Goal: Entertainment & Leisure: Browse casually

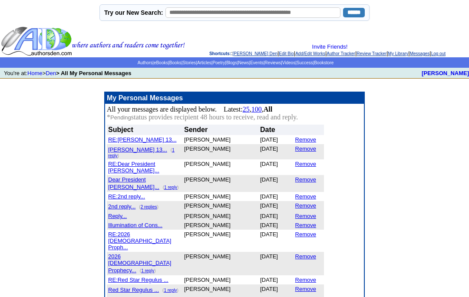
click at [197, 65] on link "Articles" at bounding box center [204, 62] width 14 height 5
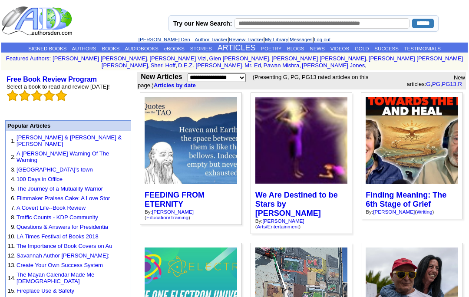
click at [304, 46] on link "BLOGS" at bounding box center [295, 48] width 17 height 5
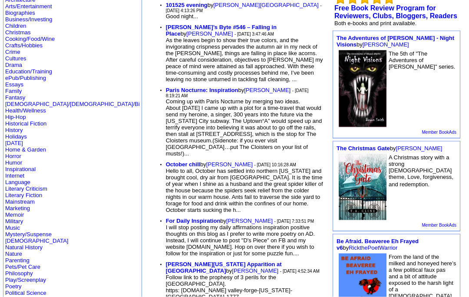
scroll to position [100, 0]
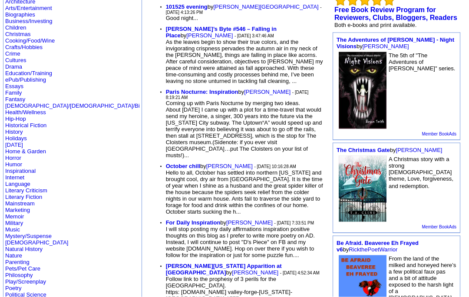
click at [244, 89] on link "[PERSON_NAME]" at bounding box center [267, 92] width 46 height 7
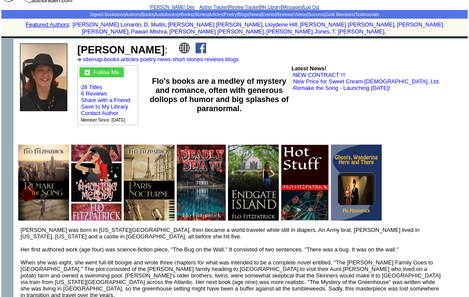
scroll to position [34, 0]
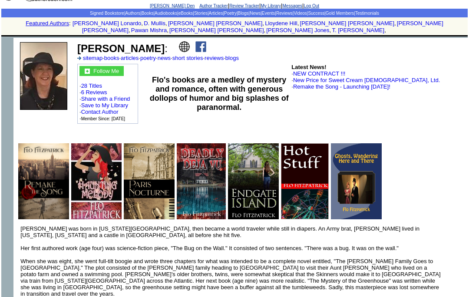
click at [100, 83] on link "28 Titles" at bounding box center [91, 86] width 21 height 7
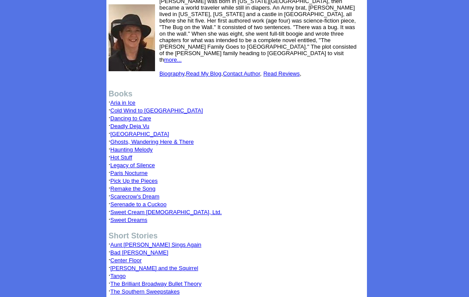
scroll to position [88, 0]
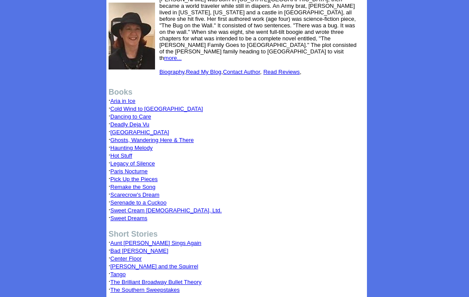
click at [206, 69] on link "Read My Blog" at bounding box center [204, 72] width 36 height 7
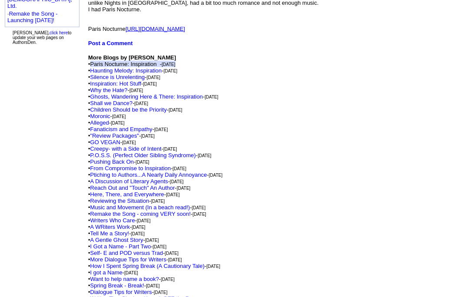
scroll to position [639, 0]
click at [140, 132] on link "Fanaticism and Empathy" at bounding box center [121, 129] width 62 height 7
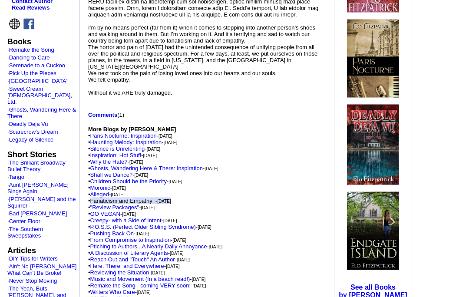
scroll to position [263, 0]
click at [107, 118] on link "Comments" at bounding box center [102, 114] width 29 height 7
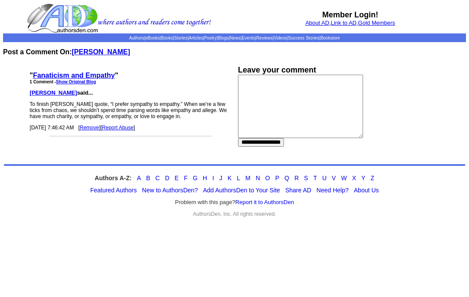
click at [189, 37] on link "Articles" at bounding box center [196, 38] width 14 height 5
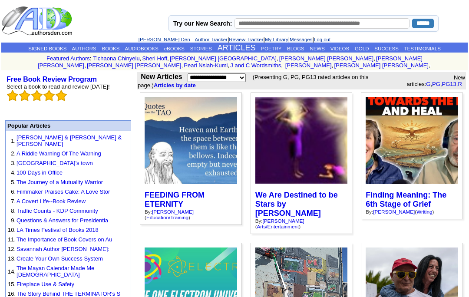
click at [297, 51] on link "BLOGS" at bounding box center [295, 48] width 17 height 5
